Goal: Information Seeking & Learning: Learn about a topic

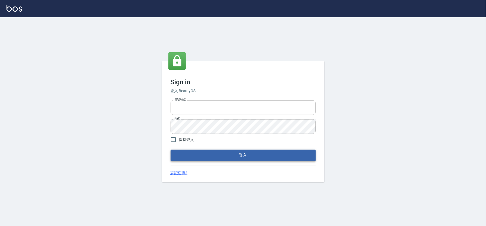
type input "0225223393815"
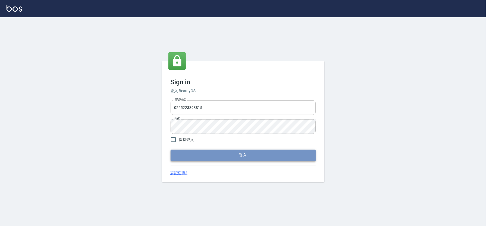
click at [271, 159] on button "登入" at bounding box center [242, 154] width 145 height 11
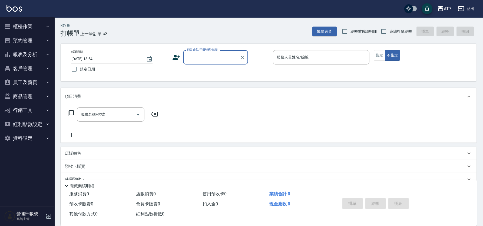
click at [29, 53] on button "報表及分析" at bounding box center [27, 54] width 50 height 14
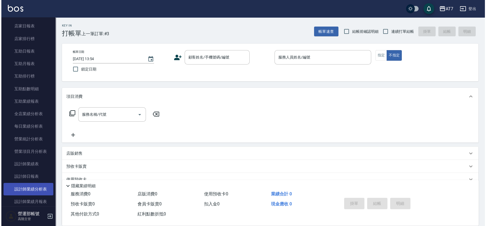
scroll to position [135, 0]
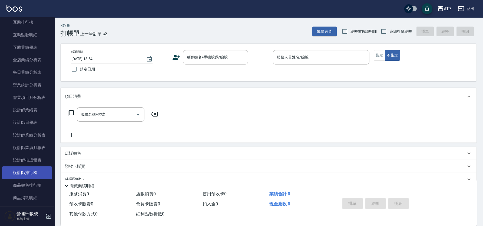
click at [29, 172] on link "設計師排行榜" at bounding box center [27, 172] width 50 height 12
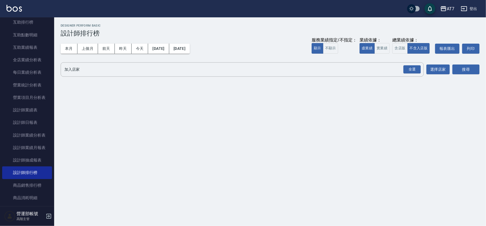
drag, startPoint x: 91, startPoint y: 48, endPoint x: 105, endPoint y: 56, distance: 16.1
click at [91, 48] on button "上個月" at bounding box center [87, 49] width 21 height 10
click at [190, 69] on input "加入店家" at bounding box center [238, 69] width 350 height 9
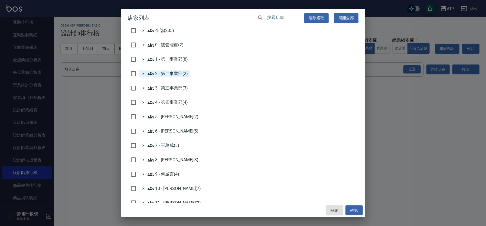
click at [178, 73] on 第二事業部\(2\) "2 - 第二事業部(2)" at bounding box center [167, 73] width 40 height 6
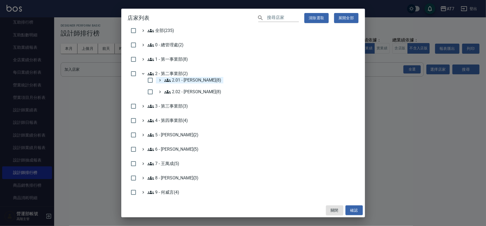
click at [193, 77] on 李思敏\(8\) "2.01 - 李思敏(8)" at bounding box center [192, 80] width 57 height 6
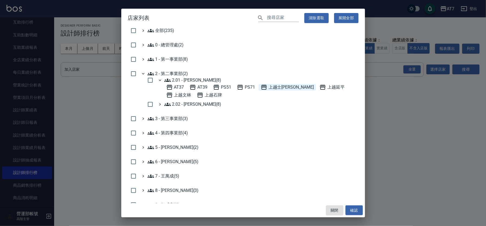
click at [280, 86] on span "上越士林" at bounding box center [287, 87] width 53 height 6
click at [353, 207] on button "確認" at bounding box center [353, 210] width 17 height 10
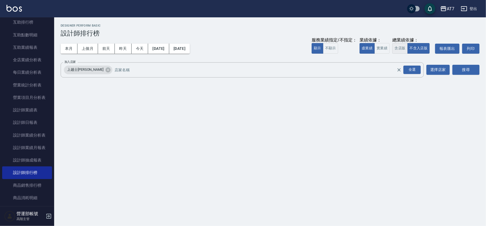
click at [397, 47] on button "含店販" at bounding box center [399, 48] width 15 height 11
click at [464, 67] on button "搜尋" at bounding box center [465, 70] width 27 height 10
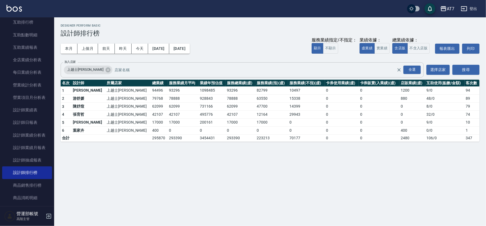
click at [106, 68] on icon at bounding box center [108, 69] width 5 height 5
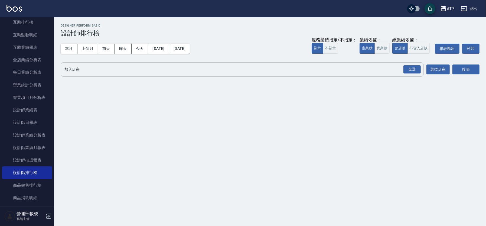
click at [179, 66] on input "加入店家" at bounding box center [238, 69] width 350 height 9
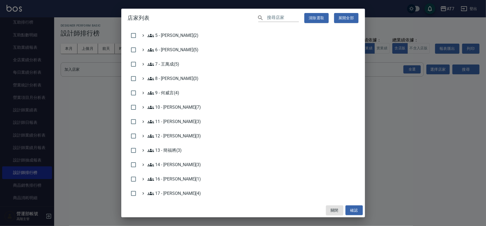
scroll to position [108, 0]
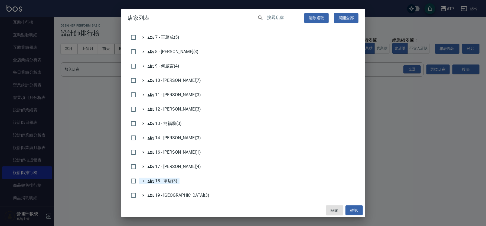
drag, startPoint x: 168, startPoint y: 179, endPoint x: 179, endPoint y: 178, distance: 11.1
click at [168, 179] on 單店\(3\) "18 - 單店(3)" at bounding box center [162, 181] width 30 height 6
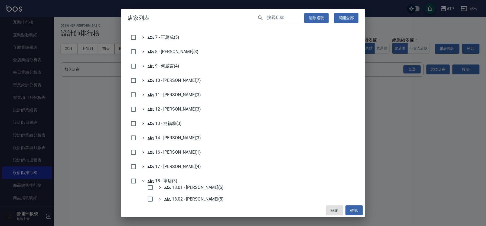
scroll to position [198, 0]
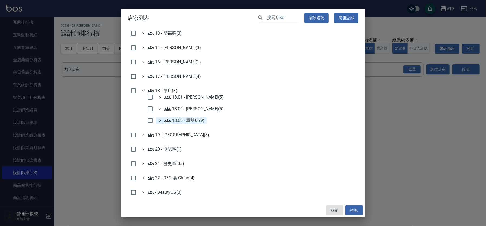
click at [193, 119] on 單雙店\(9\) "18.03 - 單雙店(9)" at bounding box center [184, 120] width 40 height 6
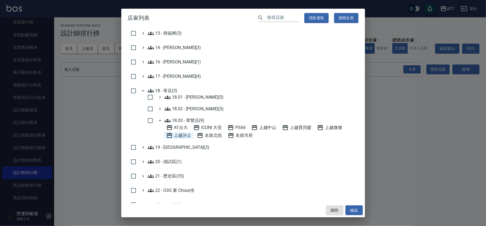
click at [178, 134] on span "上越汐止" at bounding box center [178, 135] width 25 height 6
click at [353, 209] on button "確認" at bounding box center [353, 210] width 17 height 10
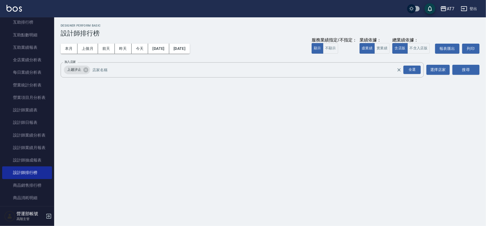
scroll to position [0, 0]
click at [466, 69] on button "搜尋" at bounding box center [465, 70] width 27 height 10
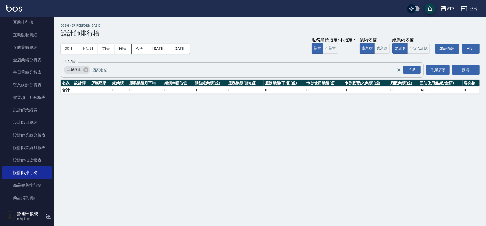
click at [85, 68] on icon at bounding box center [86, 70] width 6 height 6
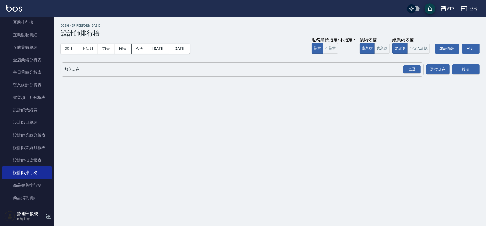
click at [94, 68] on input "加入店家" at bounding box center [238, 69] width 350 height 9
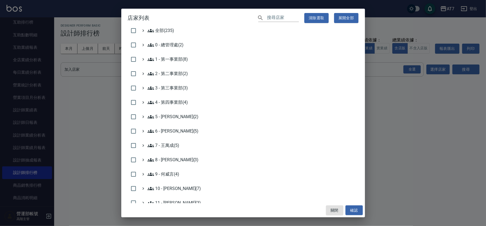
scroll to position [108, 0]
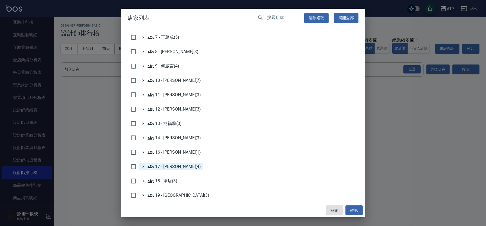
click at [173, 166] on 顏鵬原\(4\) "17 - 顏鵬原(4)" at bounding box center [174, 166] width 54 height 6
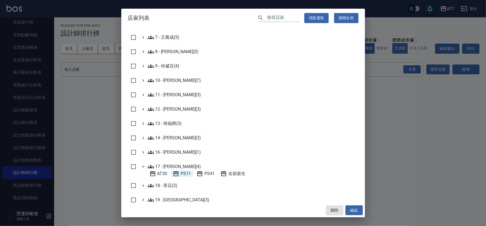
click at [185, 172] on span "PS11" at bounding box center [182, 173] width 18 height 6
click at [354, 209] on button "確認" at bounding box center [353, 210] width 17 height 10
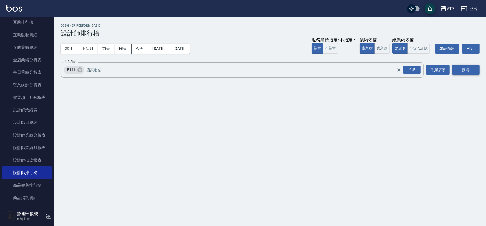
drag, startPoint x: 466, startPoint y: 71, endPoint x: 455, endPoint y: 70, distance: 11.5
click at [467, 70] on button "搜尋" at bounding box center [465, 70] width 27 height 10
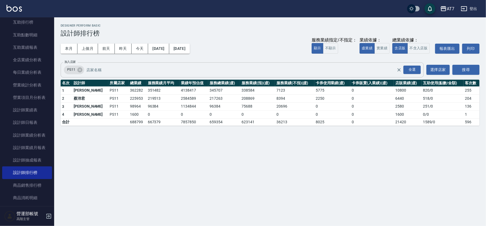
click at [80, 70] on icon at bounding box center [80, 70] width 6 height 6
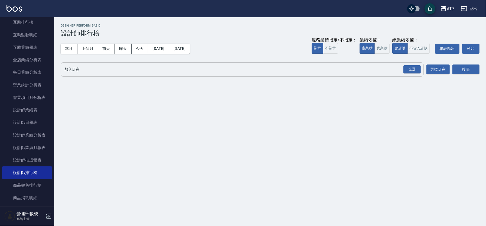
click at [96, 70] on input "加入店家" at bounding box center [238, 69] width 350 height 9
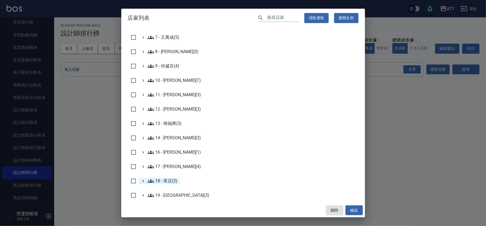
click at [170, 183] on 單店\(3\) "18 - 單店(3)" at bounding box center [162, 181] width 30 height 6
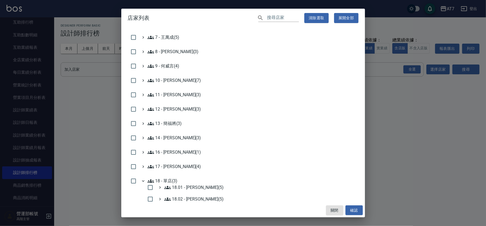
scroll to position [162, 0]
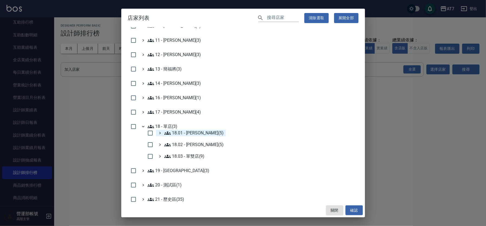
drag, startPoint x: 198, startPoint y: 130, endPoint x: 208, endPoint y: 134, distance: 10.8
click at [199, 130] on 劉建鴻\(5\) "18.01 - 劉建鴻(5)" at bounding box center [194, 133] width 60 height 6
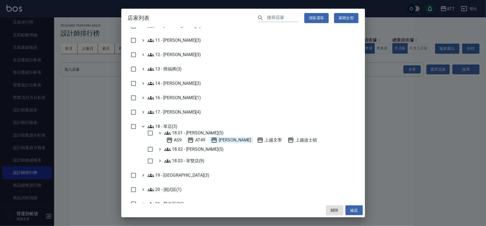
click at [229, 137] on span "上越傑森" at bounding box center [231, 140] width 40 height 6
click at [351, 208] on button "確認" at bounding box center [353, 210] width 17 height 10
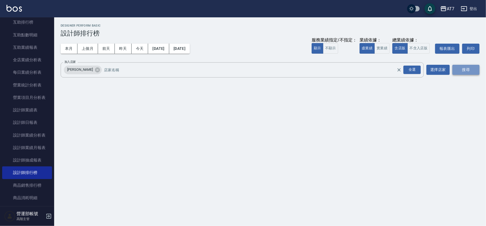
click at [466, 67] on button "搜尋" at bounding box center [465, 70] width 27 height 10
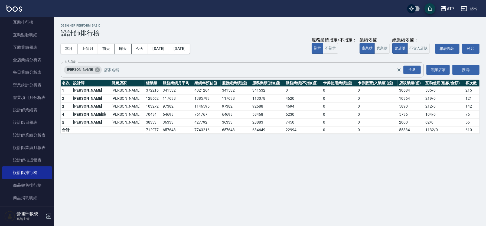
click at [94, 67] on icon at bounding box center [97, 70] width 6 height 6
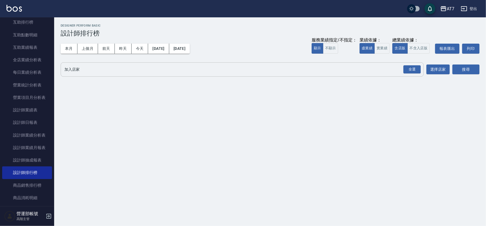
click at [89, 69] on input "加入店家" at bounding box center [238, 69] width 350 height 9
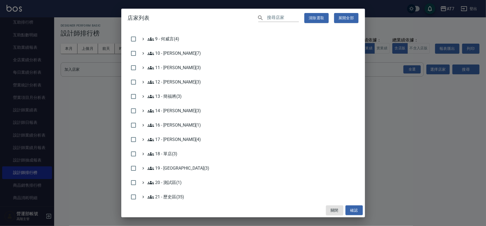
scroll to position [168, 0]
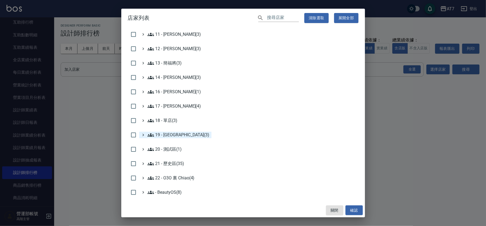
click at [171, 133] on 新城區\(3\) "19 - 新城區(3)" at bounding box center [178, 135] width 62 height 6
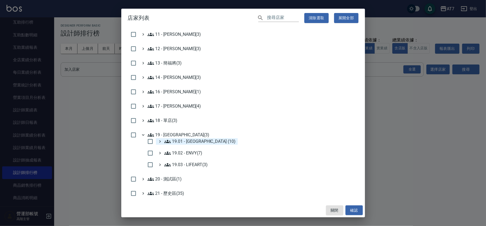
click at [191, 139] on \(10\) "19.01 - 新城區 (10)" at bounding box center [199, 141] width 71 height 6
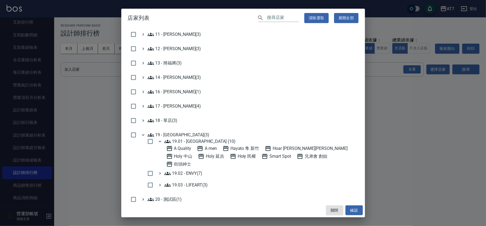
drag, startPoint x: 292, startPoint y: 172, endPoint x: 255, endPoint y: 172, distance: 36.8
click at [292, 172] on div "19.01 - 新城區 (10) A Quality A men Hayato 隼 新竹 Hoar 霍爾沙龍 Holy 中山 Holy 延吉 Holy 民權 …" at bounding box center [251, 164] width 214 height 52
click at [188, 170] on ENVY\(7\) "19.02 - ENVY(7)" at bounding box center [183, 173] width 38 height 6
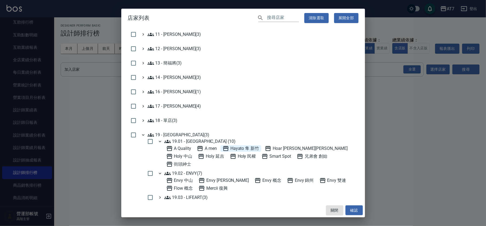
scroll to position [195, 0]
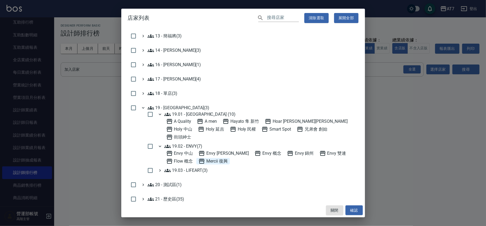
click at [198, 158] on 復興 "Mercii 復興" at bounding box center [212, 161] width 29 height 6
click at [354, 208] on button "確認" at bounding box center [353, 210] width 17 height 10
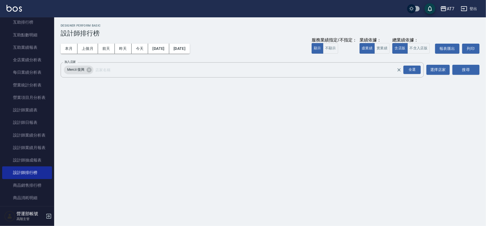
scroll to position [0, 0]
click at [87, 47] on button "上個月" at bounding box center [87, 49] width 21 height 10
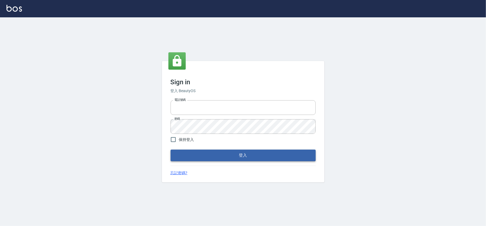
type input "0225223393815"
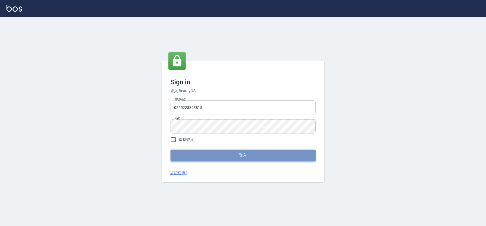
click at [232, 153] on button "登入" at bounding box center [242, 154] width 145 height 11
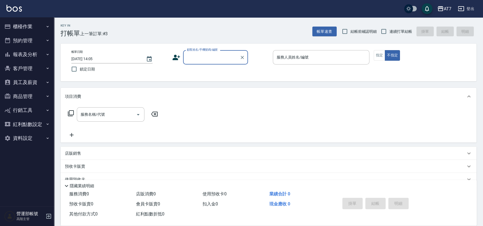
click at [24, 53] on button "報表及分析" at bounding box center [27, 54] width 50 height 14
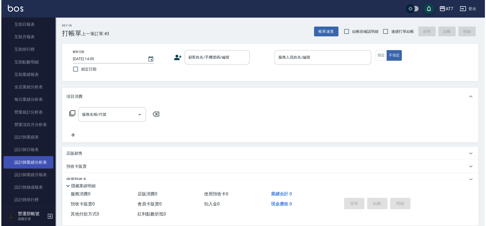
scroll to position [135, 0]
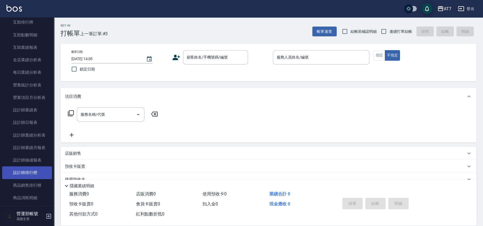
click at [28, 171] on link "設計師排行榜" at bounding box center [27, 172] width 50 height 12
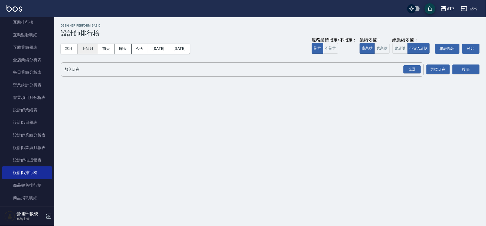
click at [88, 47] on button "上個月" at bounding box center [87, 49] width 21 height 10
click at [83, 66] on input "加入店家" at bounding box center [238, 69] width 350 height 9
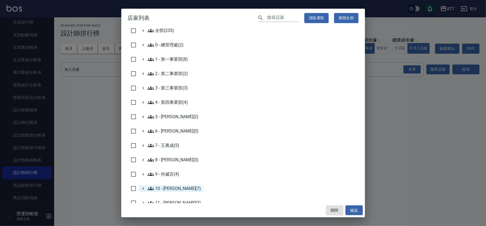
click at [169, 188] on 楊家昕\(7\) "10 - 楊家昕(7)" at bounding box center [174, 188] width 54 height 6
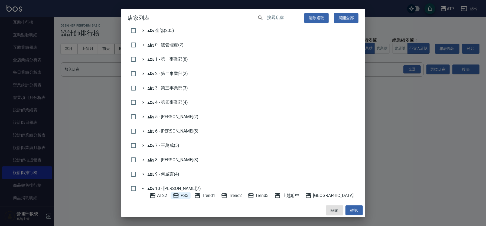
click at [184, 194] on span "PS3" at bounding box center [181, 195] width 16 height 6
drag, startPoint x: 353, startPoint y: 211, endPoint x: 356, endPoint y: 204, distance: 7.5
click at [353, 210] on button "確認" at bounding box center [353, 210] width 17 height 10
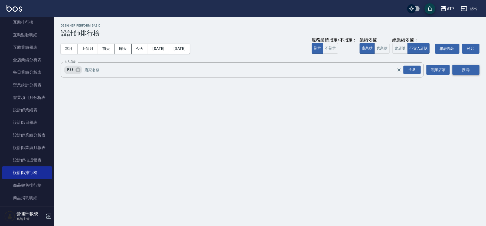
click at [467, 70] on button "搜尋" at bounding box center [465, 70] width 27 height 10
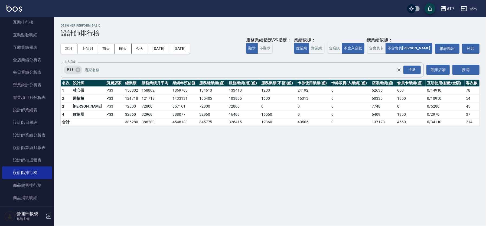
click at [91, 69] on input "加入店家" at bounding box center [244, 69] width 323 height 9
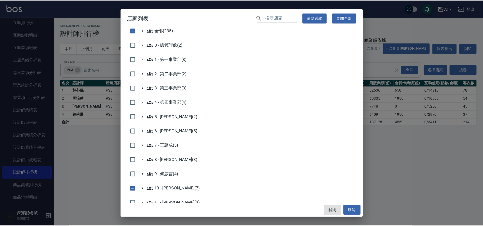
scroll to position [27, 0]
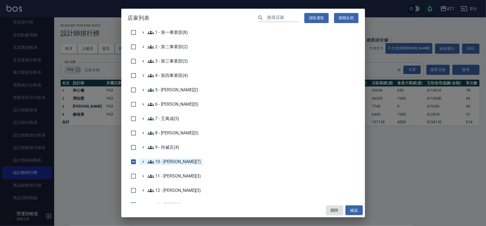
click at [167, 160] on 楊家昕\(7\) "10 - 楊家昕(7)" at bounding box center [174, 161] width 54 height 6
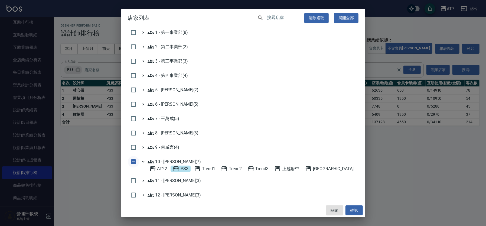
click at [132, 160] on input "checkbox" at bounding box center [133, 161] width 11 height 11
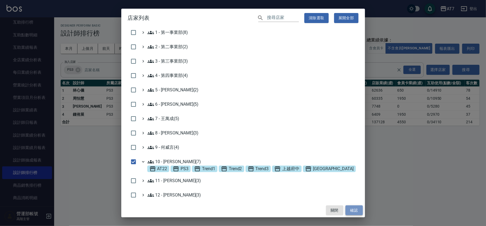
click at [355, 209] on button "確認" at bounding box center [353, 210] width 17 height 10
checkbox input "false"
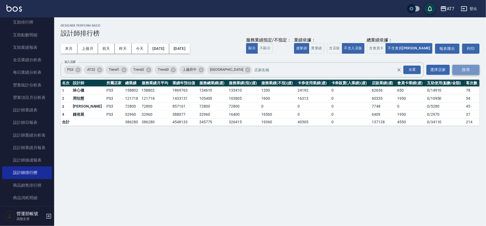
click at [466, 68] on button "搜尋" at bounding box center [465, 70] width 27 height 10
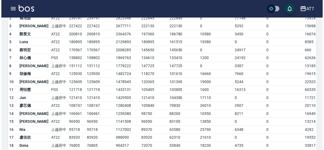
scroll to position [0, 0]
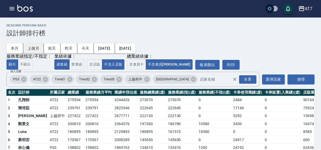
click at [31, 47] on button "上個月" at bounding box center [33, 49] width 21 height 10
click at [235, 80] on icon "Clear" at bounding box center [234, 79] width 3 height 3
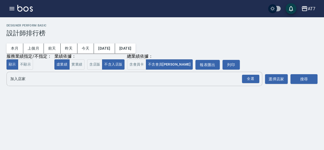
click at [43, 81] on input "加入店家" at bounding box center [130, 78] width 243 height 9
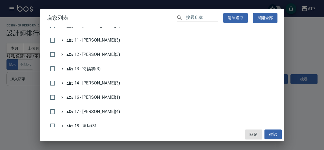
scroll to position [216, 0]
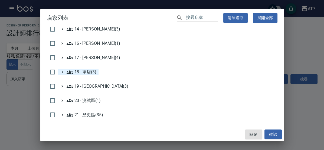
click at [90, 70] on 單店\(3\) "18 - 單店(3)" at bounding box center [82, 72] width 30 height 6
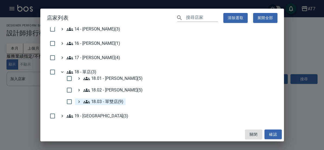
click at [113, 101] on 單雙店\(9\) "18.03 - 單雙店(9)" at bounding box center [103, 102] width 40 height 6
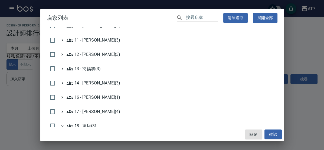
scroll to position [180, 0]
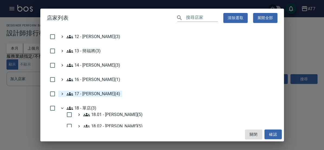
click at [88, 93] on 顏鵬原\(4\) "17 - 顏鵬原(4)" at bounding box center [94, 94] width 54 height 6
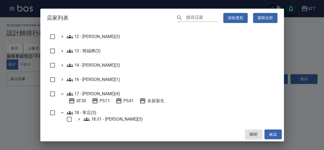
scroll to position [234, 0]
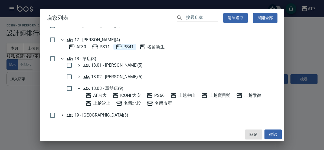
click at [126, 46] on span "PS41" at bounding box center [125, 47] width 18 height 6
click at [251, 134] on button "關閉" at bounding box center [253, 135] width 17 height 10
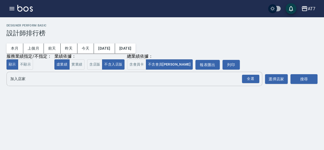
click at [52, 77] on input "加入店家" at bounding box center [130, 78] width 243 height 9
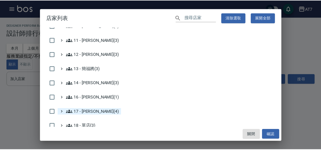
scroll to position [198, 0]
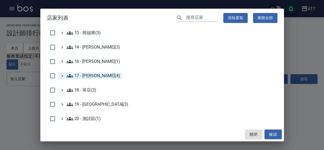
click at [91, 74] on 顏鵬原\(4\) "17 - 顏鵬原(4)" at bounding box center [94, 76] width 54 height 6
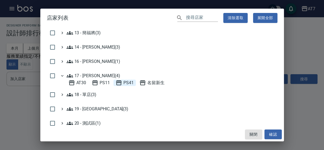
click at [128, 82] on span "PS41" at bounding box center [125, 83] width 18 height 6
click at [274, 133] on button "確認" at bounding box center [272, 135] width 17 height 10
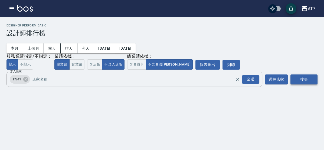
click at [301, 77] on button "搜尋" at bounding box center [303, 80] width 27 height 10
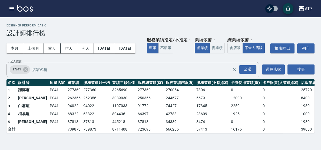
scroll to position [2, 0]
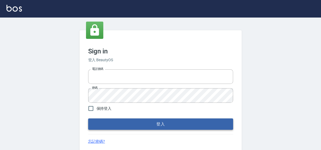
type input "0225223393815"
click at [167, 125] on button "登入" at bounding box center [160, 124] width 145 height 11
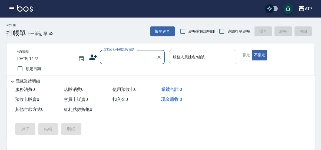
click at [12, 8] on icon "button" at bounding box center [12, 8] width 6 height 6
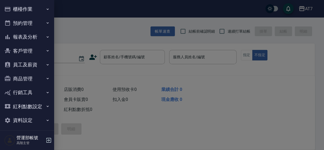
click at [23, 36] on button "報表及分析" at bounding box center [27, 37] width 50 height 14
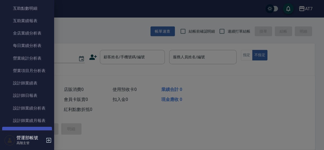
scroll to position [180, 0]
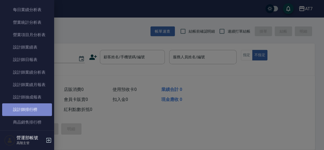
click at [27, 109] on link "設計師排行榜" at bounding box center [27, 110] width 50 height 12
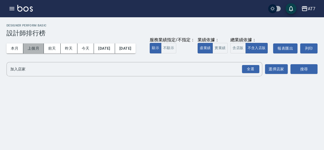
click at [33, 46] on button "上個月" at bounding box center [33, 49] width 21 height 10
click at [25, 74] on input "加入店家" at bounding box center [130, 69] width 243 height 9
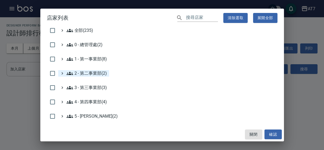
click at [93, 73] on 第二事業部\(2\) "2 - 第二事業部(2)" at bounding box center [87, 73] width 40 height 6
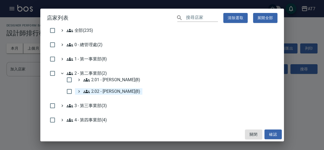
click at [113, 91] on 何恭霖\(8\) "2.02 - 何恭霖(8)" at bounding box center [111, 91] width 57 height 6
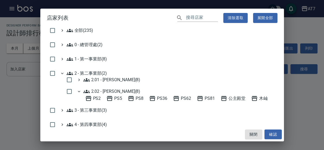
scroll to position [36, 0]
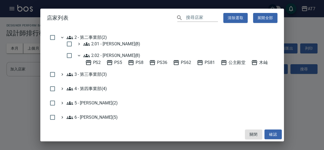
drag, startPoint x: 252, startPoint y: 132, endPoint x: 246, endPoint y: 128, distance: 7.7
click at [252, 132] on button "關閉" at bounding box center [253, 135] width 17 height 10
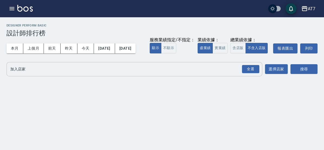
click at [27, 74] on input "加入店家" at bounding box center [130, 69] width 243 height 9
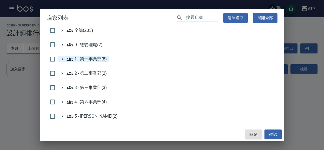
click at [89, 58] on 第一事業部\(8\) "1 - 第一事業部(8)" at bounding box center [87, 59] width 40 height 6
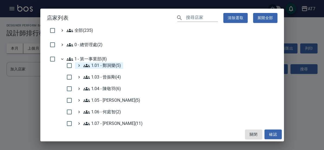
click at [111, 66] on 鄭洞樂\(5\) "1.01 - 鄭洞樂(5)" at bounding box center [102, 66] width 38 height 6
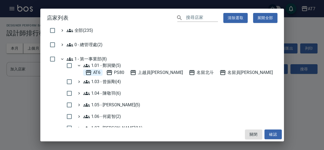
click at [93, 71] on span "AT6" at bounding box center [92, 73] width 15 height 6
drag, startPoint x: 271, startPoint y: 134, endPoint x: 252, endPoint y: 128, distance: 20.0
click at [271, 134] on button "確認" at bounding box center [272, 135] width 17 height 10
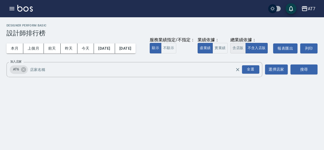
click at [230, 54] on button "含店販" at bounding box center [237, 48] width 15 height 11
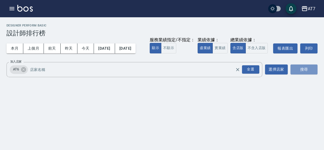
drag, startPoint x: 307, startPoint y: 80, endPoint x: 274, endPoint y: 88, distance: 33.9
click at [307, 75] on button "搜尋" at bounding box center [303, 70] width 27 height 10
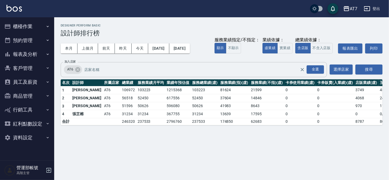
drag, startPoint x: 76, startPoint y: 69, endPoint x: 83, endPoint y: 70, distance: 7.5
click at [76, 69] on icon at bounding box center [77, 69] width 5 height 5
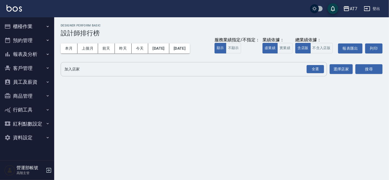
click at [95, 70] on input "加入店家" at bounding box center [189, 69] width 253 height 9
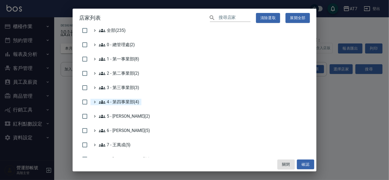
click at [121, 102] on 第四事業部\(4\) "4 - 第四事業部(4)" at bounding box center [119, 102] width 40 height 6
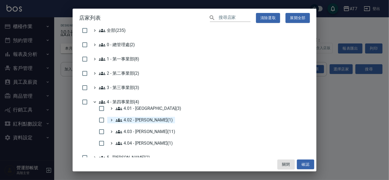
click at [145, 121] on 吳國隆\(1\) "4.02 - 吳國隆(1)" at bounding box center [144, 120] width 57 height 6
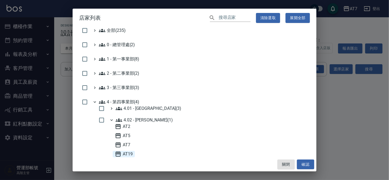
click at [127, 150] on span "AT19" at bounding box center [124, 154] width 18 height 6
click at [303, 150] on button "確認" at bounding box center [305, 165] width 17 height 10
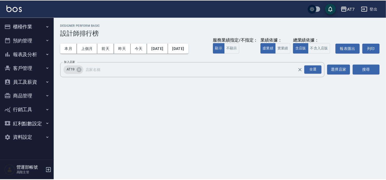
scroll to position [71, 0]
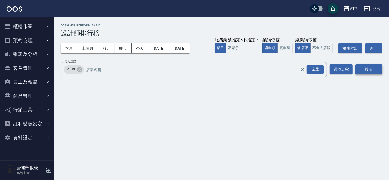
click at [321, 68] on button "搜尋" at bounding box center [368, 70] width 27 height 10
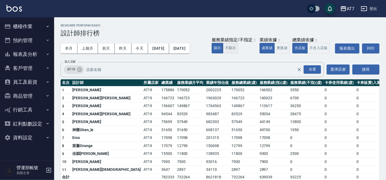
click at [230, 48] on button "不顯示" at bounding box center [230, 48] width 15 height 11
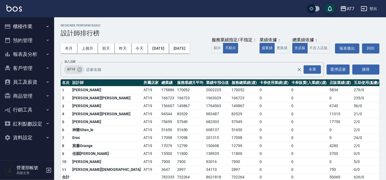
scroll to position [6, 0]
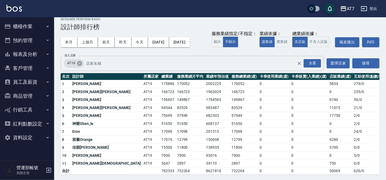
click at [80, 62] on icon at bounding box center [79, 63] width 5 height 5
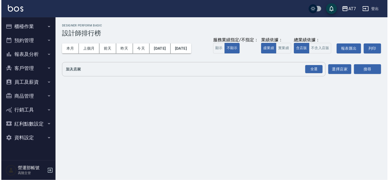
scroll to position [0, 0]
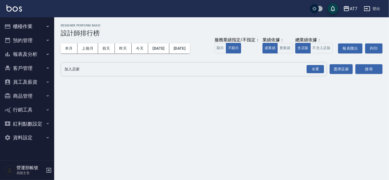
click at [87, 62] on div "全選 加入店家" at bounding box center [194, 69] width 266 height 14
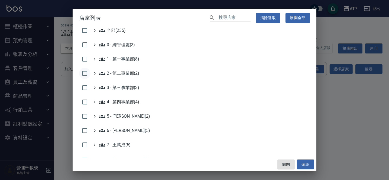
click at [88, 68] on input "checkbox" at bounding box center [84, 73] width 11 height 11
click at [85, 74] on input "checkbox" at bounding box center [84, 73] width 11 height 11
checkbox input "false"
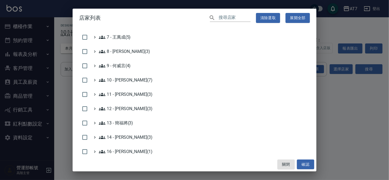
scroll to position [173, 0]
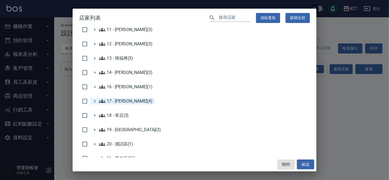
click at [126, 101] on 顏鵬原\(4\) "17 - 顏鵬原(4)" at bounding box center [126, 101] width 54 height 6
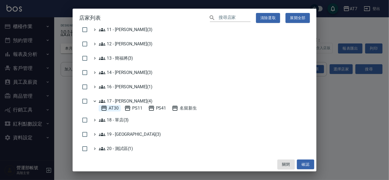
click at [110, 107] on span "AT30" at bounding box center [110, 108] width 18 height 6
click at [301, 150] on button "確認" at bounding box center [305, 165] width 17 height 10
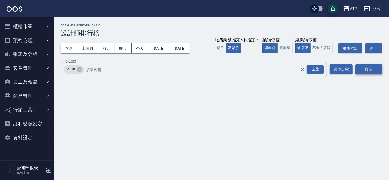
click at [321, 69] on button "搜尋" at bounding box center [368, 70] width 27 height 10
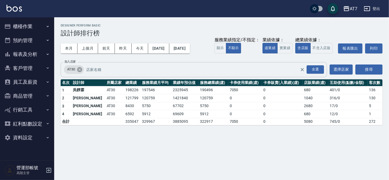
click at [80, 68] on icon at bounding box center [80, 70] width 6 height 6
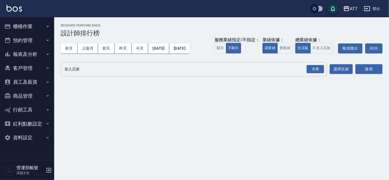
click at [90, 70] on input "加入店家" at bounding box center [189, 69] width 253 height 9
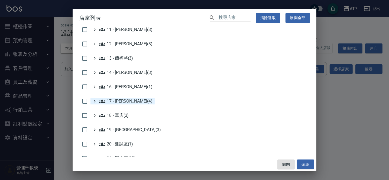
click at [125, 100] on 顏鵬原\(4\) "17 - 顏鵬原(4)" at bounding box center [126, 101] width 54 height 6
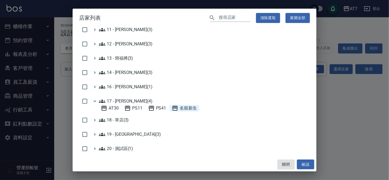
click at [186, 106] on span "名留新生" at bounding box center [184, 108] width 25 height 6
drag, startPoint x: 307, startPoint y: 165, endPoint x: 254, endPoint y: 152, distance: 54.1
click at [307, 150] on button "確認" at bounding box center [305, 165] width 17 height 10
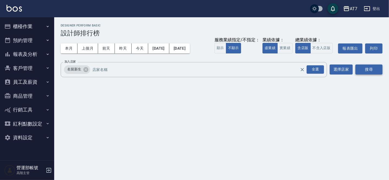
click at [321, 68] on button "搜尋" at bounding box center [368, 70] width 27 height 10
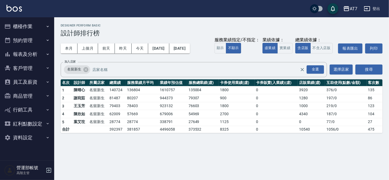
click at [28, 83] on button "員工及薪資" at bounding box center [27, 82] width 50 height 14
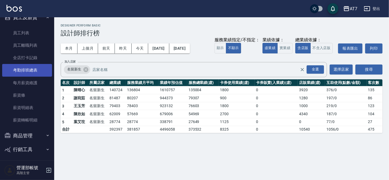
scroll to position [21, 0]
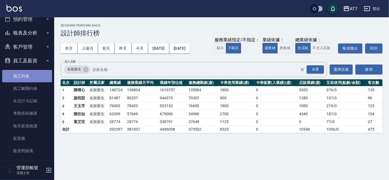
click at [29, 77] on link "員工列表" at bounding box center [27, 76] width 50 height 12
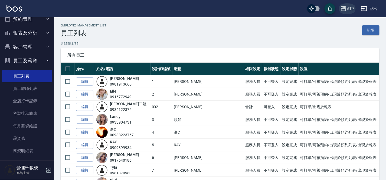
click at [321, 9] on div "AT7" at bounding box center [351, 8] width 8 height 7
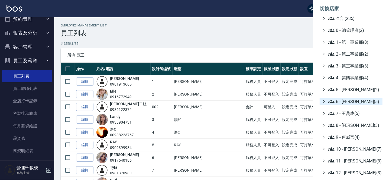
scroll to position [65, 0]
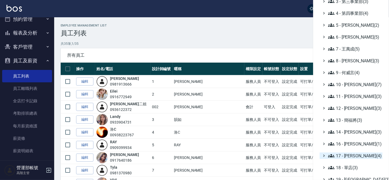
click at [321, 150] on span "17 - 顏鵬原(4)" at bounding box center [354, 156] width 52 height 6
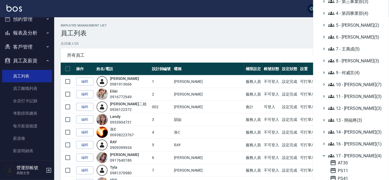
scroll to position [130, 0]
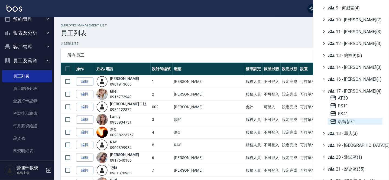
click at [321, 121] on span "名留新生" at bounding box center [355, 122] width 50 height 6
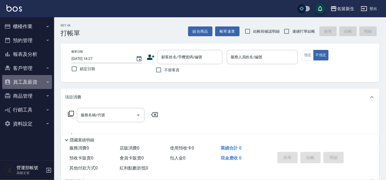
click at [25, 82] on button "員工及薪資" at bounding box center [27, 82] width 50 height 14
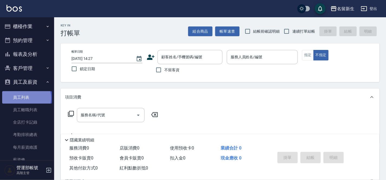
click at [26, 98] on link "員工列表" at bounding box center [27, 97] width 50 height 12
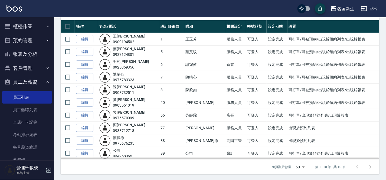
scroll to position [21, 0]
